Goal: Information Seeking & Learning: Compare options

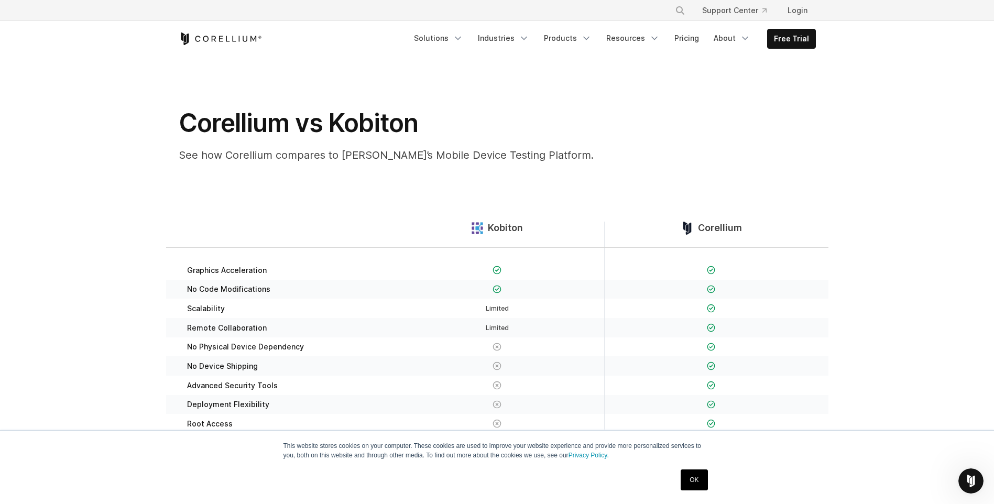
click at [386, 112] on h1 "Corellium vs Kobiton" at bounding box center [388, 122] width 419 height 31
drag, startPoint x: 386, startPoint y: 112, endPoint x: 388, endPoint y: 215, distance: 103.2
click at [388, 215] on section "Kobiton Corellium Graphics Acceleration No Code Modifications Limited" at bounding box center [497, 335] width 994 height 328
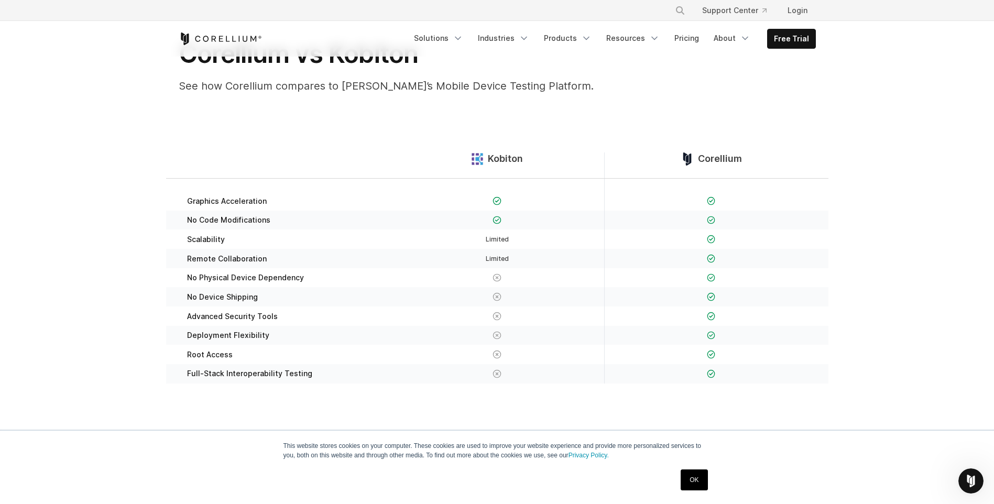
scroll to position [52, 0]
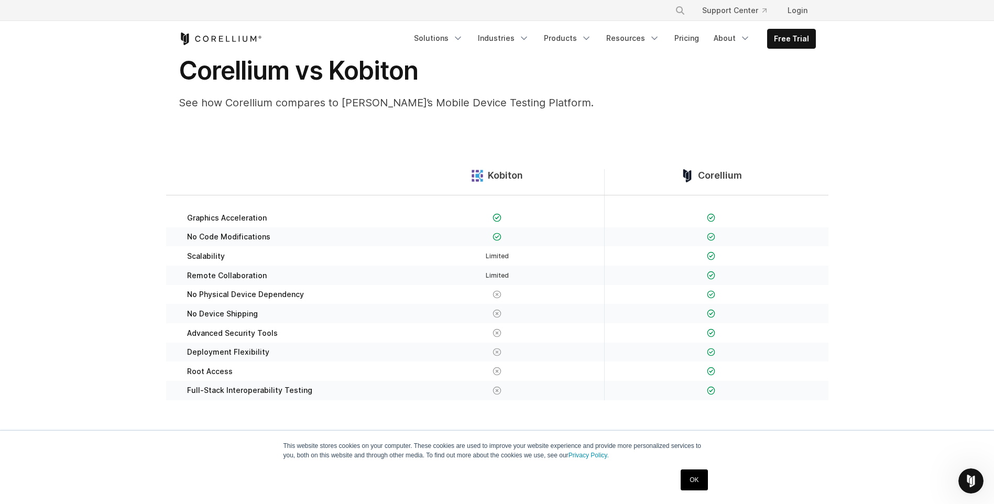
click at [503, 174] on span "Kobiton" at bounding box center [505, 176] width 35 height 12
copy span "Kobiton"
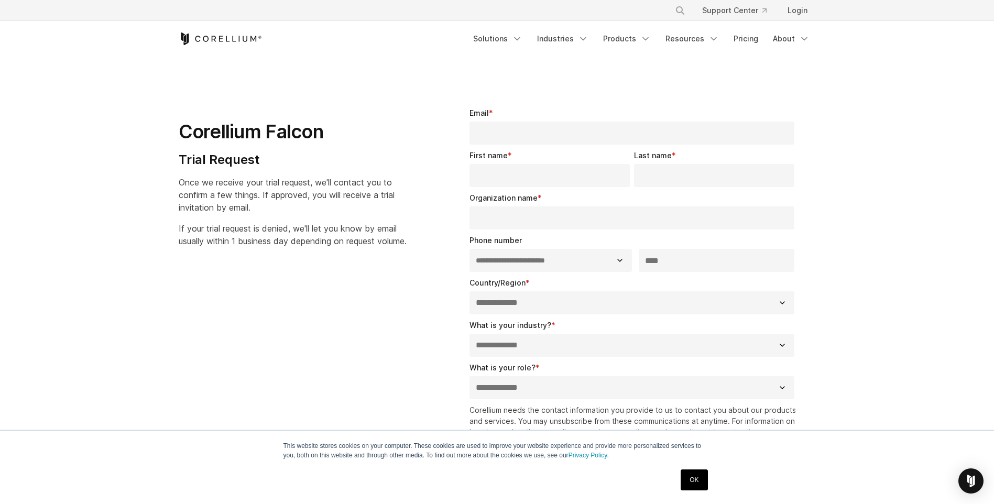
select select "**"
click at [517, 39] on link "Solutions" at bounding box center [498, 38] width 62 height 19
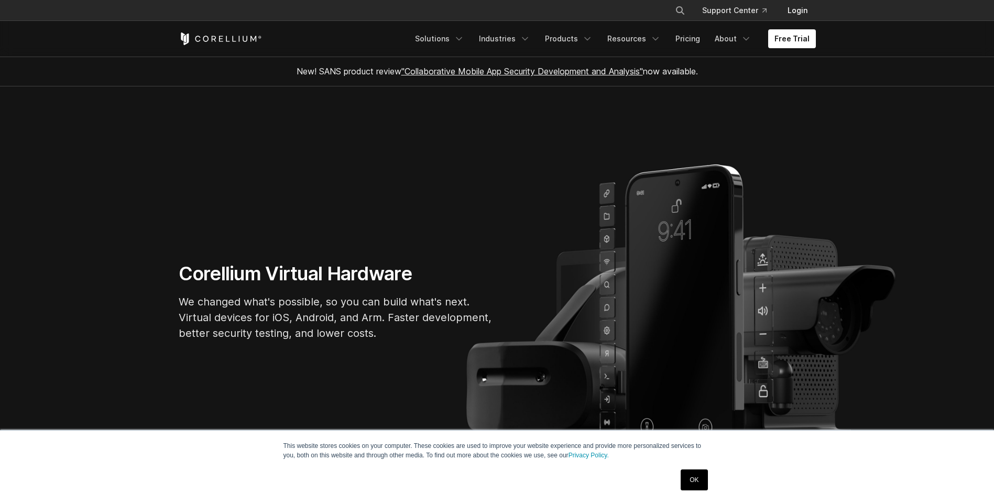
click at [799, 12] on link "Login" at bounding box center [797, 10] width 37 height 19
